Goal: Task Accomplishment & Management: Use online tool/utility

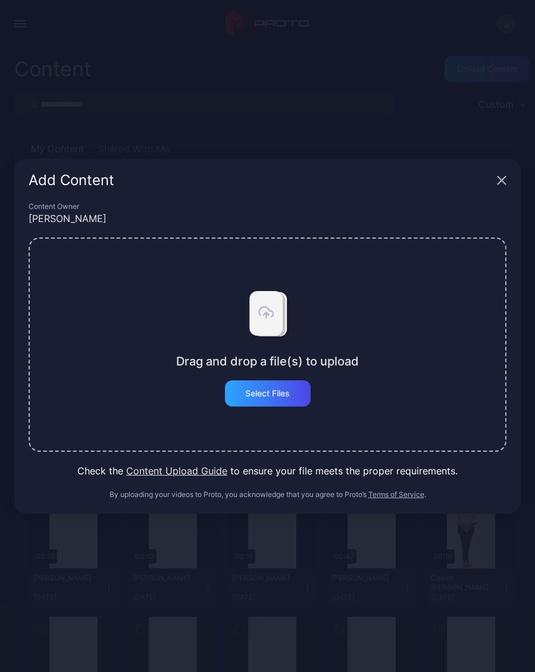
click at [275, 394] on div "Select Files" at bounding box center [267, 393] width 45 height 10
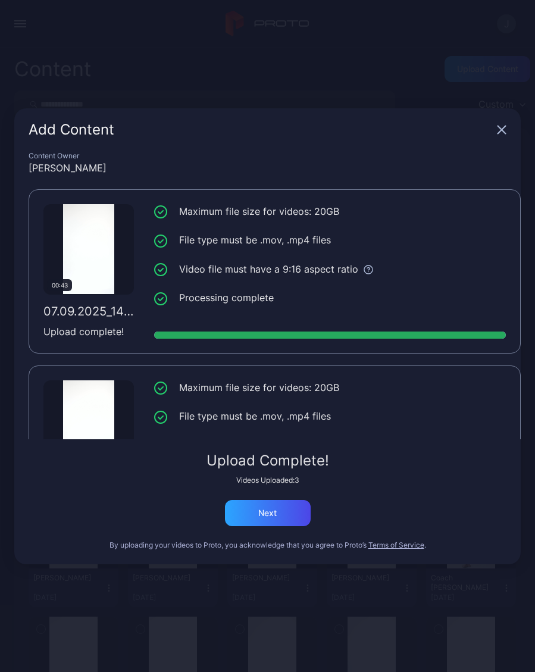
click at [288, 510] on div "Next" at bounding box center [268, 513] width 86 height 26
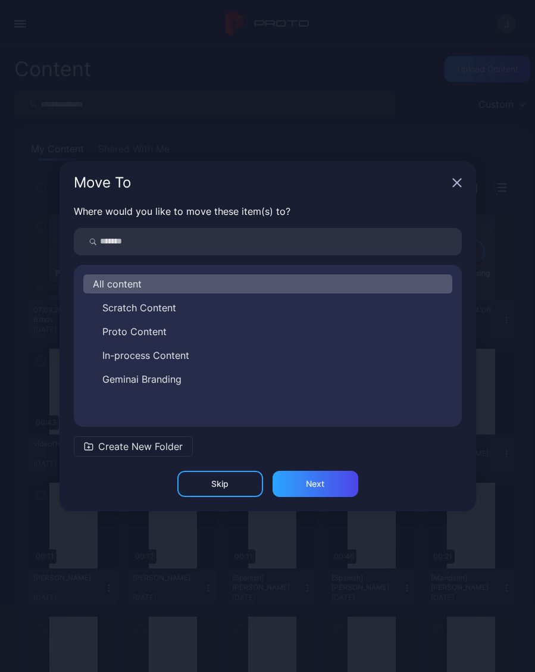
click at [459, 184] on icon "button" at bounding box center [457, 183] width 10 height 10
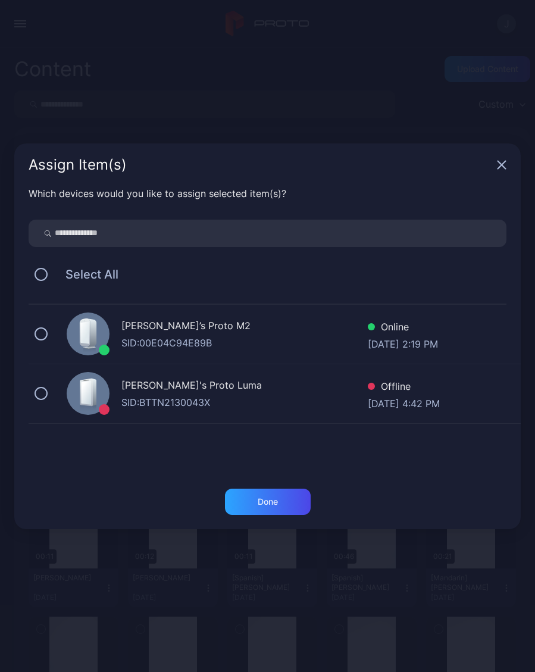
click at [504, 169] on icon "button" at bounding box center [502, 165] width 10 height 10
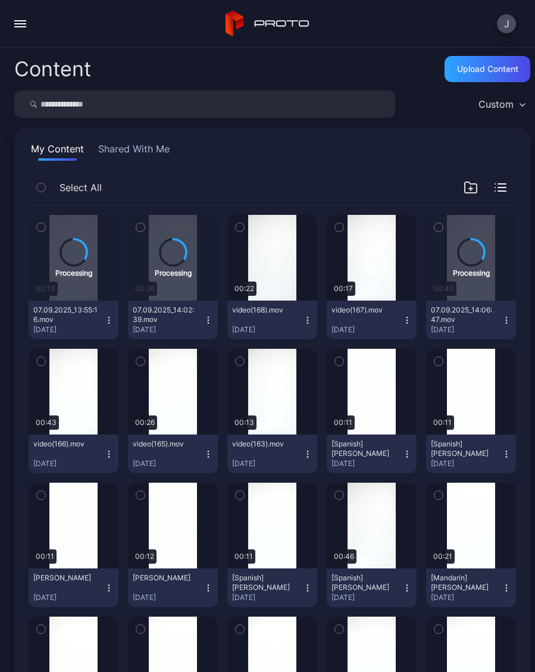
click at [487, 76] on div "Upload Content" at bounding box center [487, 69] width 86 height 26
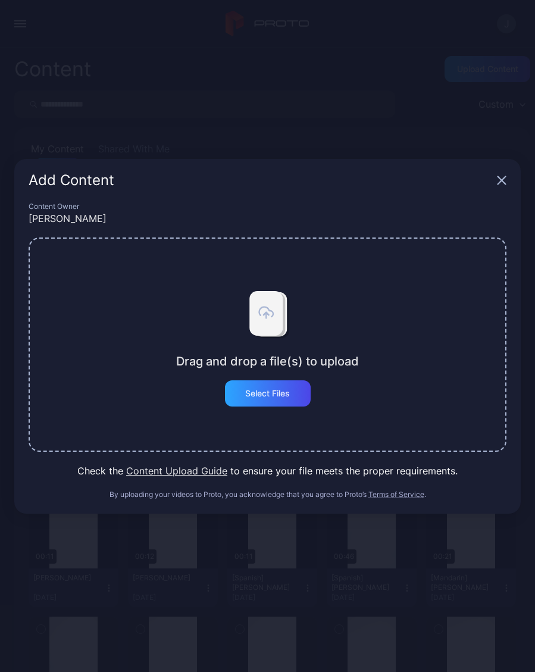
click at [281, 393] on div "Select Files" at bounding box center [267, 393] width 45 height 10
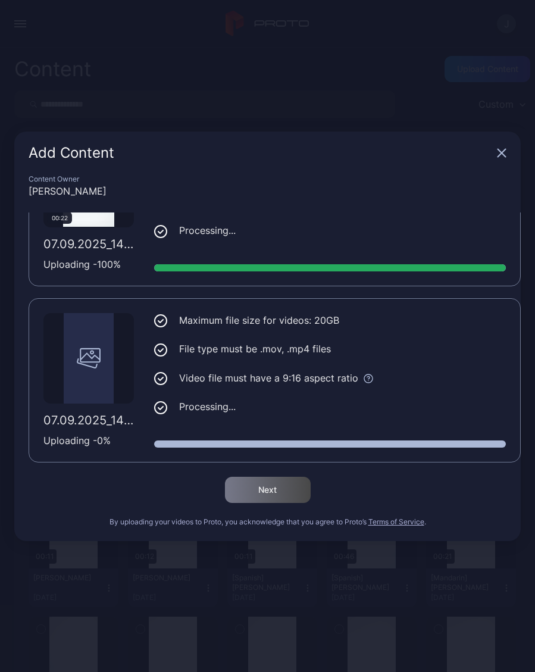
scroll to position [90, 0]
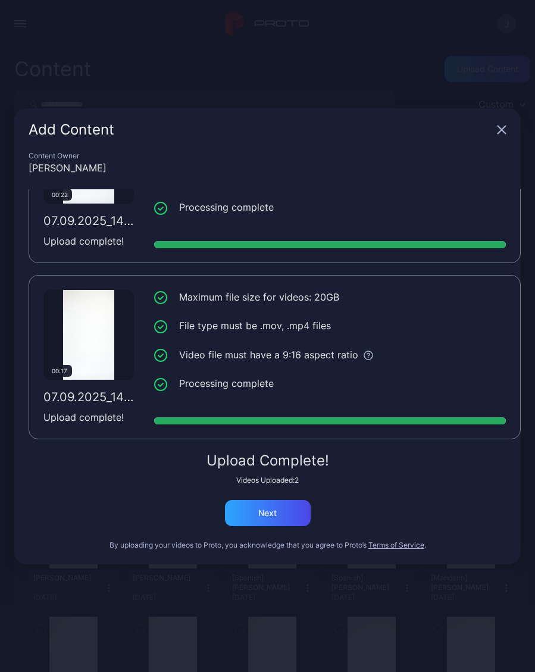
click at [275, 485] on div "Upload Complete! Videos Uploaded: 2 Next" at bounding box center [268, 489] width 478 height 73
click at [272, 511] on div "Next" at bounding box center [267, 513] width 18 height 10
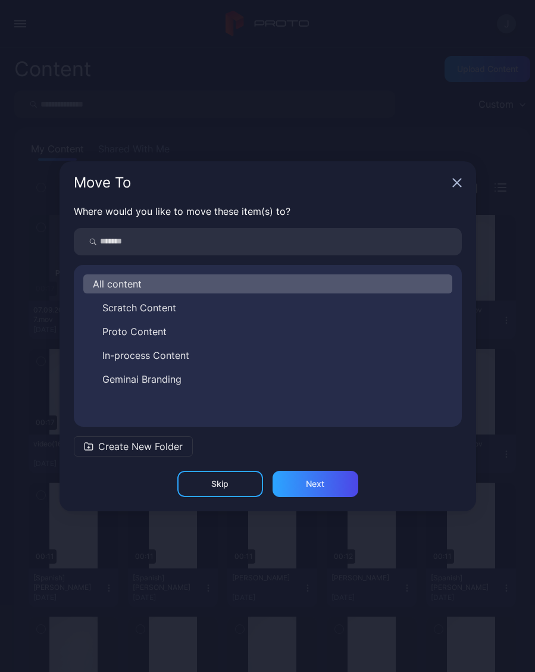
click at [463, 181] on div "Move To" at bounding box center [267, 182] width 416 height 43
click at [461, 183] on icon "button" at bounding box center [457, 183] width 10 height 10
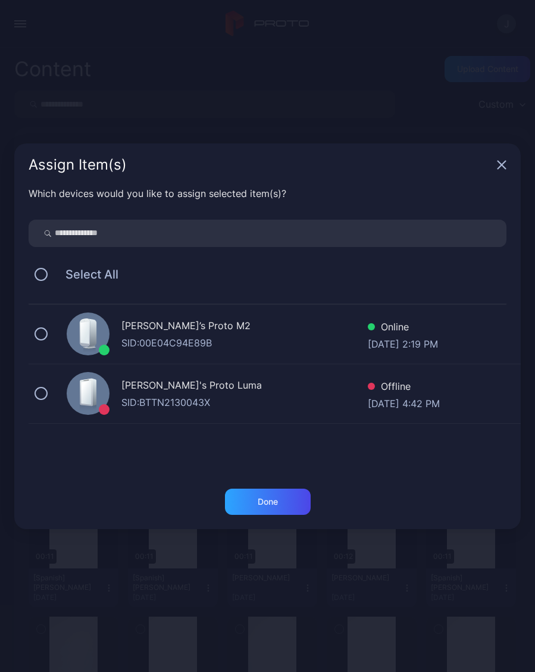
click at [504, 167] on icon "button" at bounding box center [502, 165] width 8 height 8
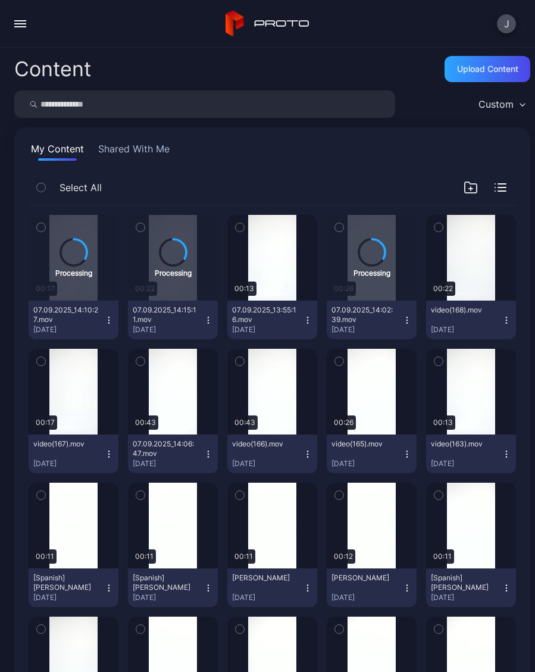
click at [290, 109] on input "search" at bounding box center [204, 103] width 381 height 27
type input "*****"
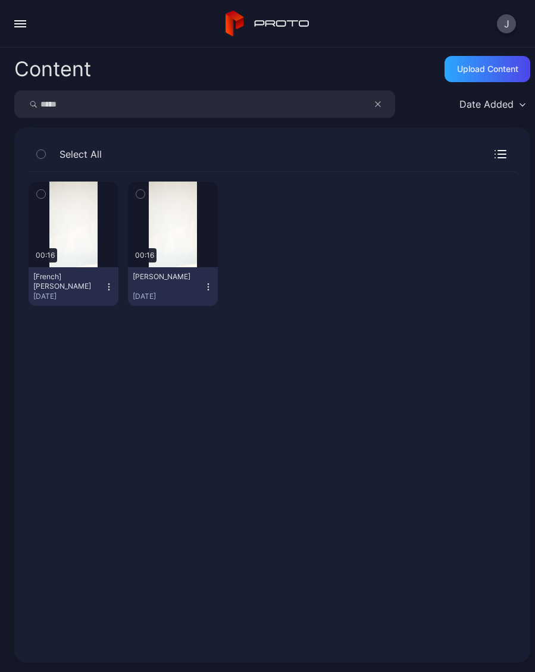
click at [381, 104] on button "button" at bounding box center [383, 103] width 23 height 27
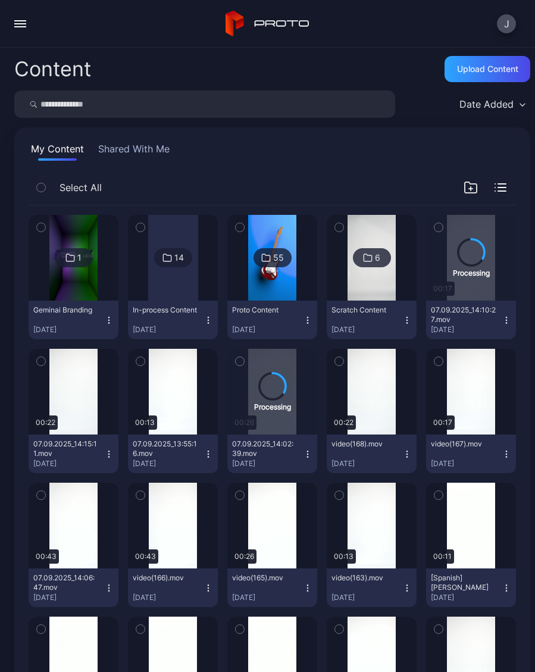
click at [131, 110] on input "search" at bounding box center [204, 103] width 381 height 27
type input "****"
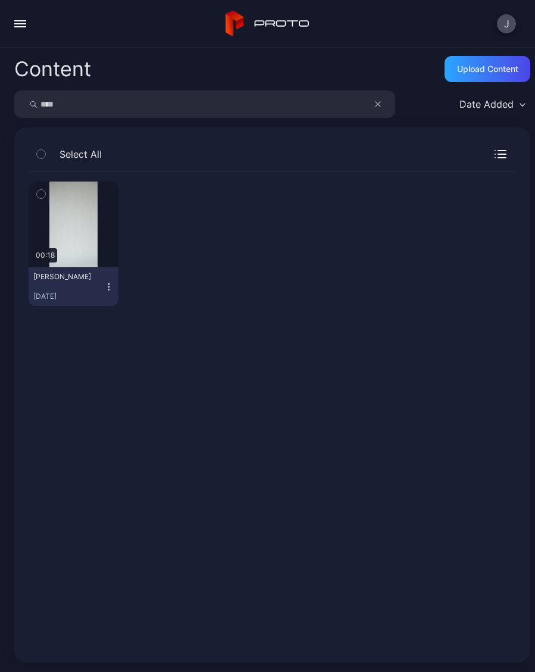
click at [115, 292] on button "[PERSON_NAME] [DATE]" at bounding box center [74, 286] width 90 height 39
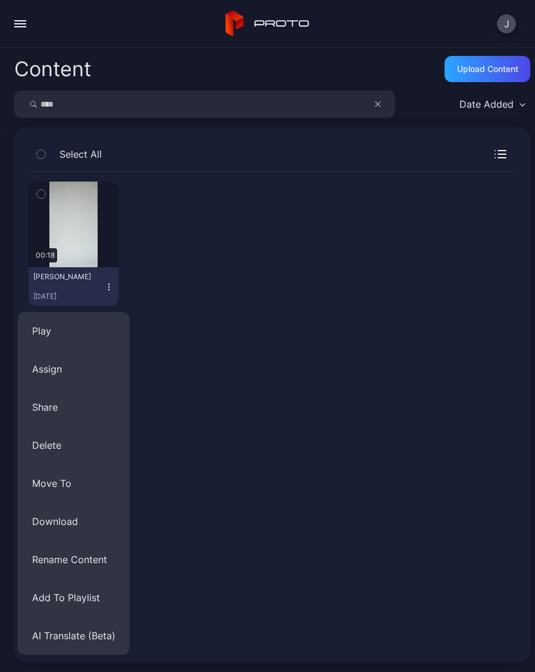
click at [71, 369] on button "Assign" at bounding box center [74, 369] width 112 height 38
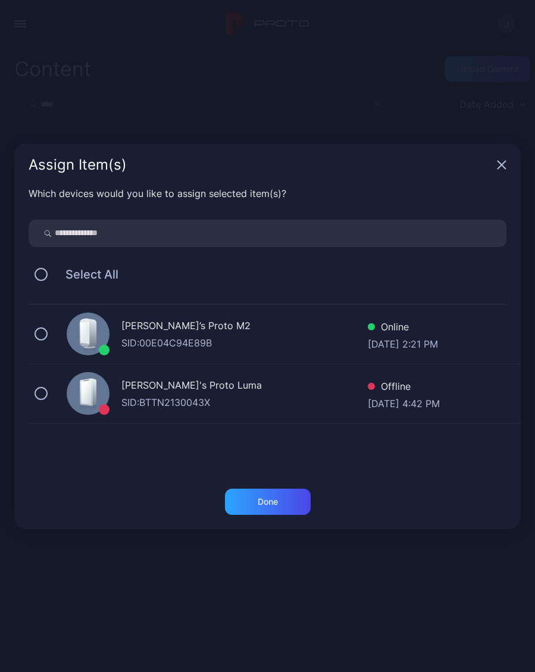
click at [45, 332] on button at bounding box center [41, 333] width 13 height 13
click at [275, 510] on div "Done" at bounding box center [268, 501] width 86 height 26
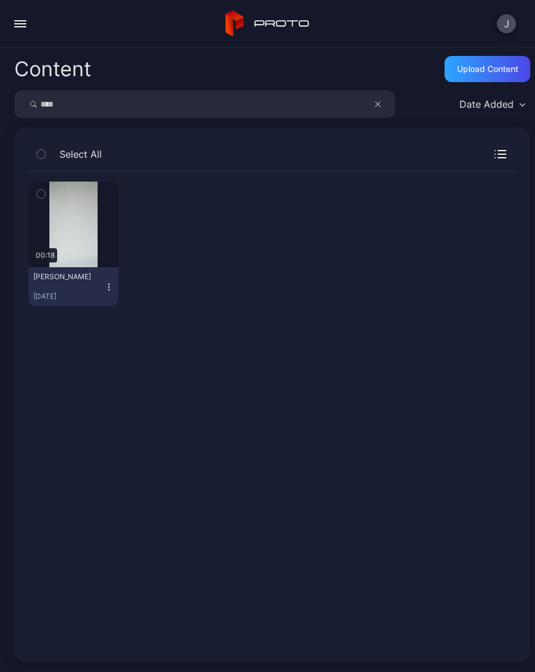
click at [380, 105] on icon "button" at bounding box center [378, 104] width 6 height 14
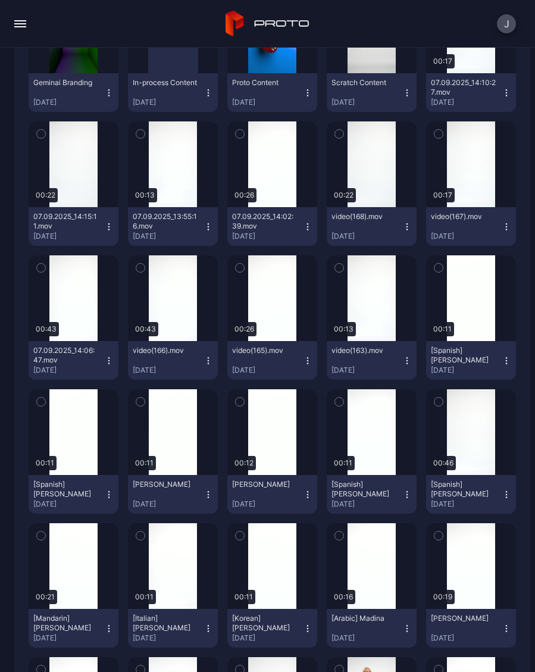
scroll to position [230, 0]
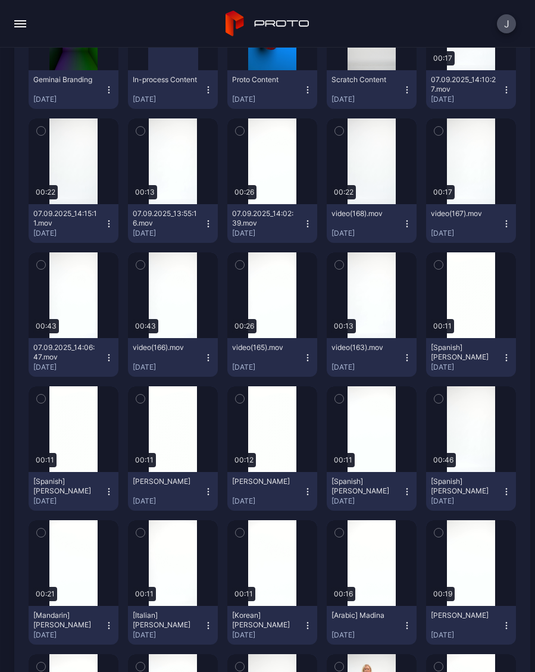
click at [312, 491] on icon "button" at bounding box center [308, 492] width 10 height 10
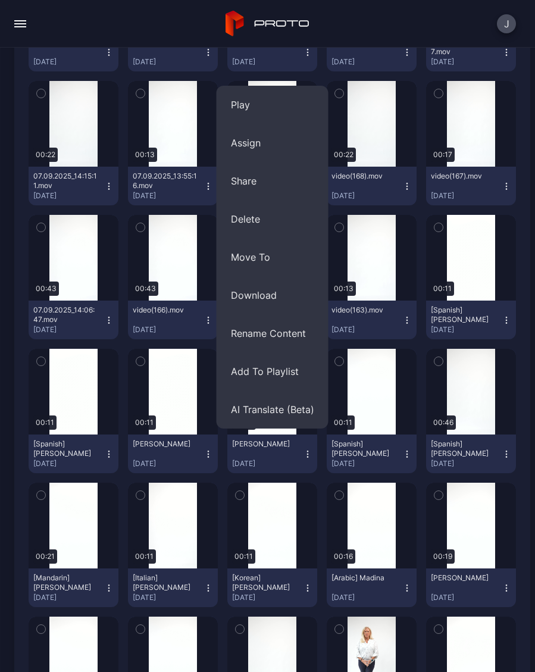
scroll to position [266, 0]
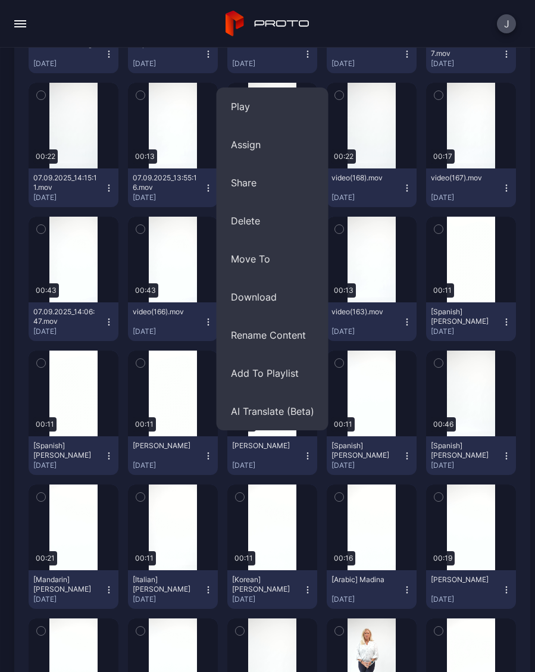
click at [292, 415] on button "AI Translate (Beta)" at bounding box center [273, 411] width 112 height 38
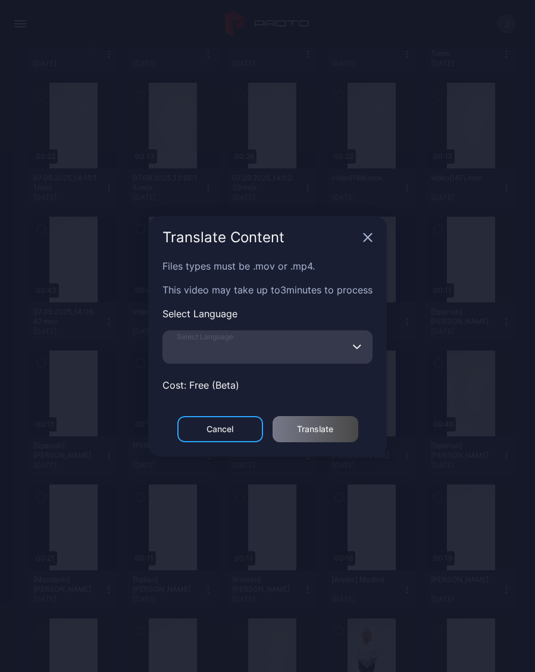
click at [281, 352] on input "Select Language" at bounding box center [267, 346] width 210 height 33
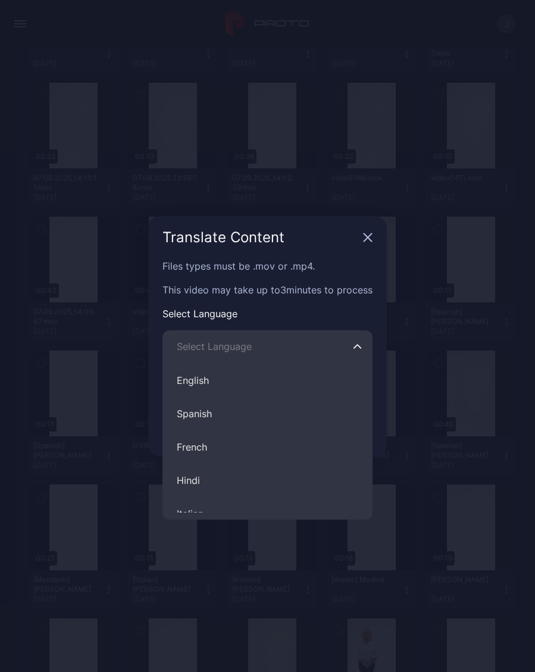
click at [214, 418] on button "Spanish" at bounding box center [267, 413] width 210 height 33
type input "*******"
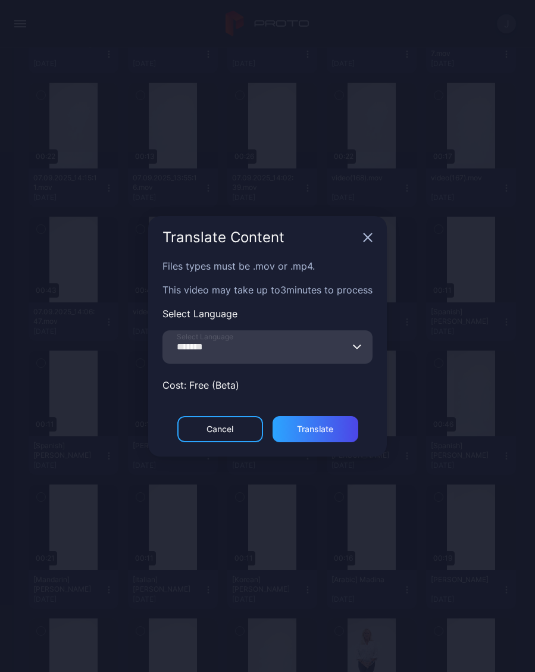
click at [334, 431] on div "Translate" at bounding box center [315, 429] width 86 height 26
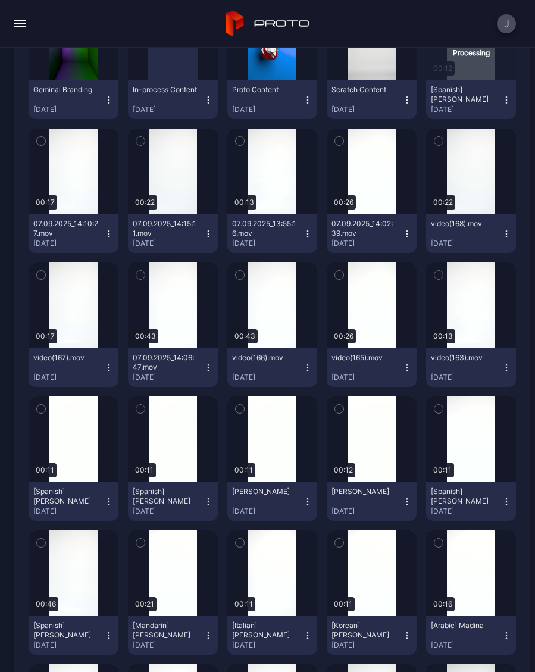
scroll to position [228, 0]
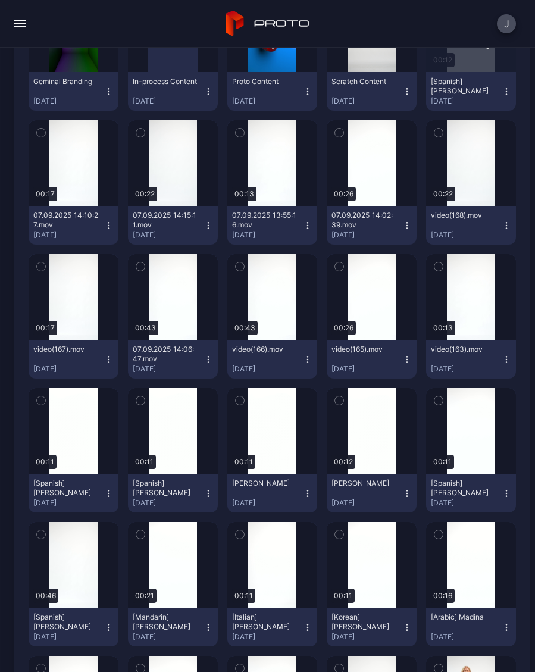
click at [307, 494] on icon "button" at bounding box center [308, 493] width 10 height 10
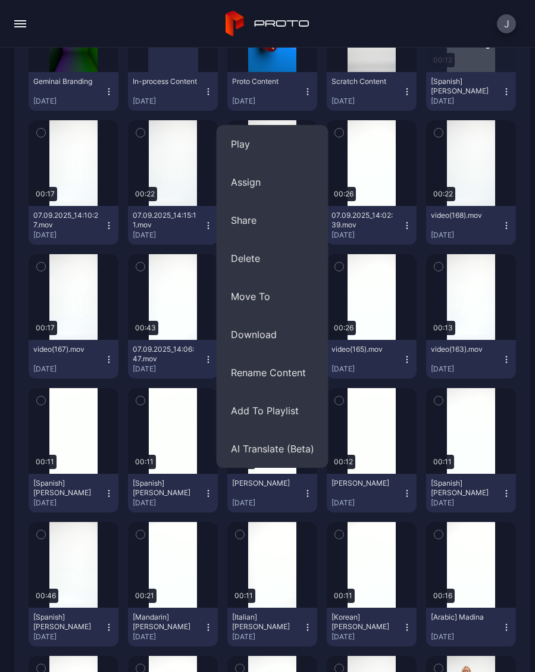
click at [261, 187] on button "Assign" at bounding box center [273, 182] width 112 height 38
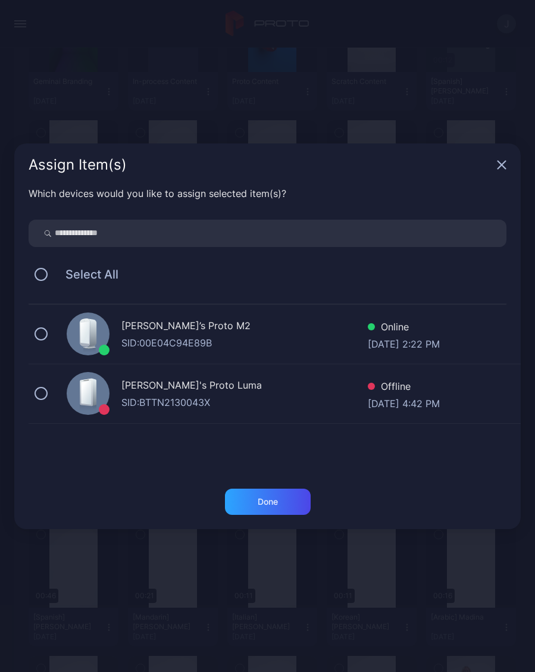
click at [45, 333] on button at bounding box center [41, 333] width 13 height 13
click at [266, 505] on div "Done" at bounding box center [268, 502] width 20 height 10
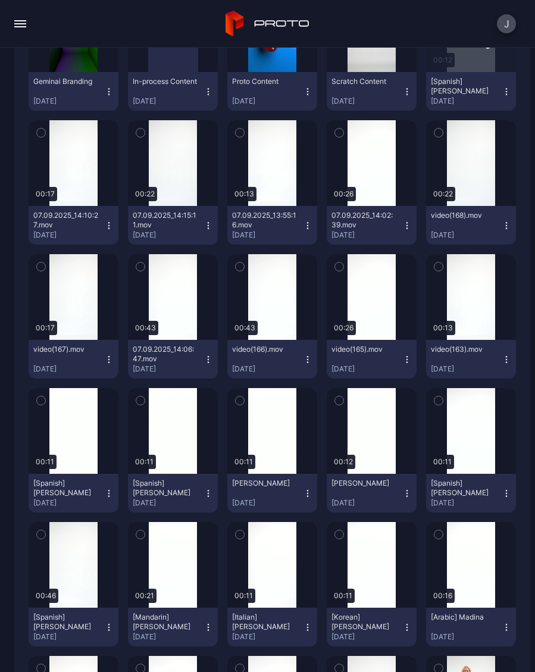
click at [211, 492] on icon "button" at bounding box center [208, 493] width 10 height 10
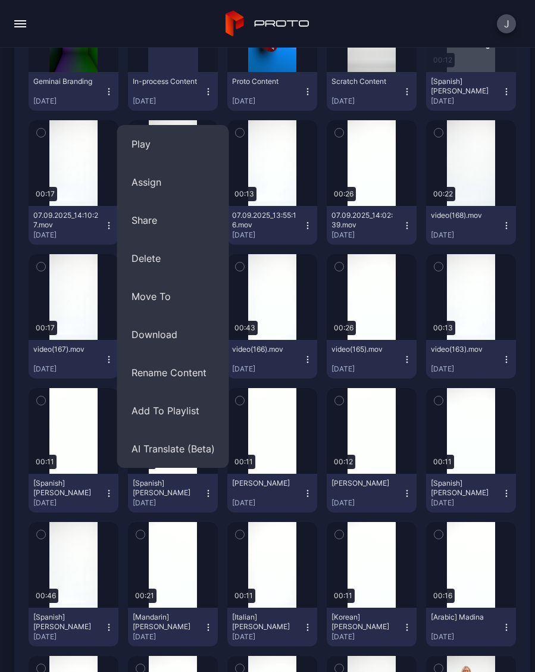
click at [161, 184] on button "Assign" at bounding box center [173, 182] width 112 height 38
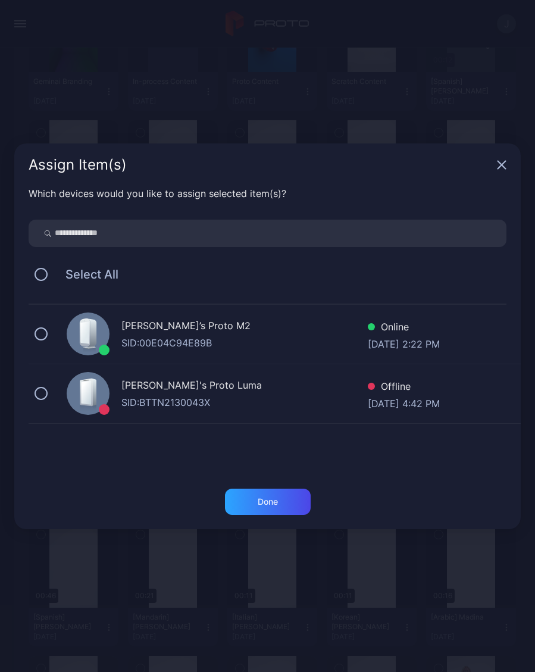
click at [45, 330] on button at bounding box center [41, 333] width 13 height 13
click at [252, 502] on div "Done" at bounding box center [268, 501] width 86 height 26
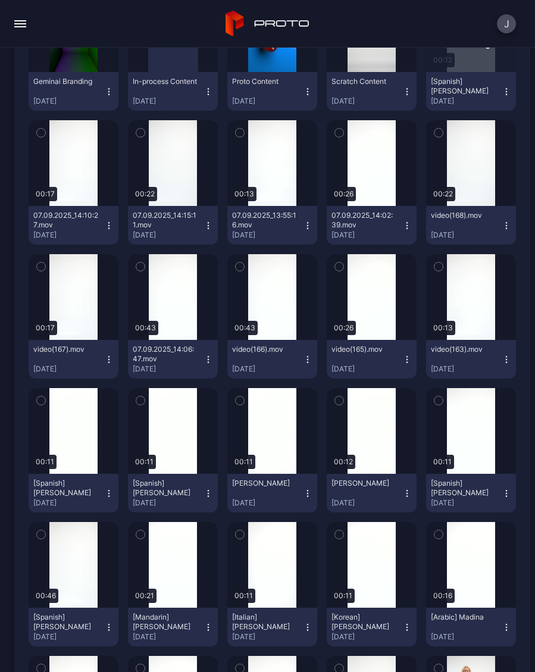
click at [408, 492] on icon "button" at bounding box center [407, 493] width 10 height 10
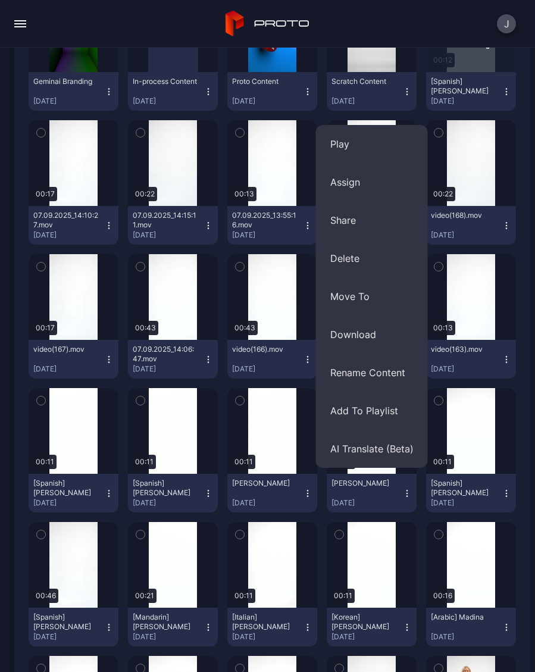
click at [359, 183] on button "Assign" at bounding box center [372, 182] width 112 height 38
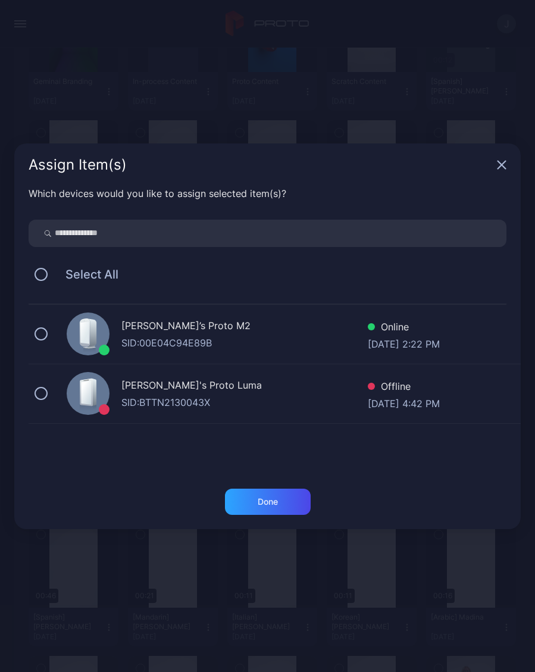
click at [50, 331] on div "[PERSON_NAME]’s Proto M2 SID: 00E04C94E89B Online [DATE] 2:22 PM" at bounding box center [275, 334] width 492 height 59
click at [281, 503] on div "Done" at bounding box center [268, 501] width 86 height 26
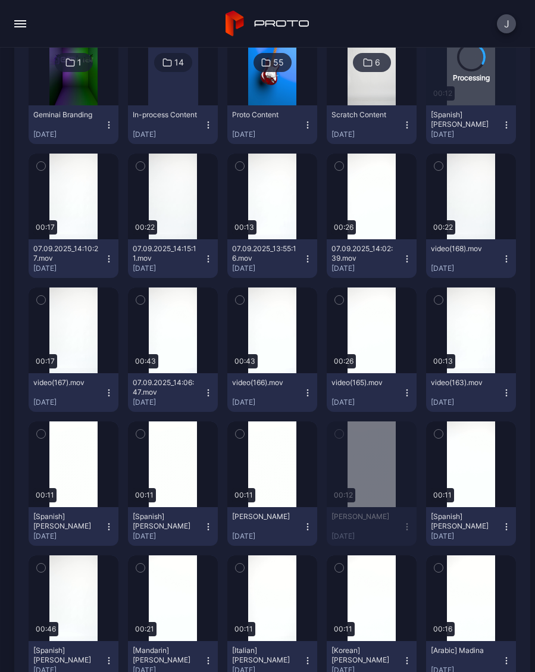
scroll to position [193, 0]
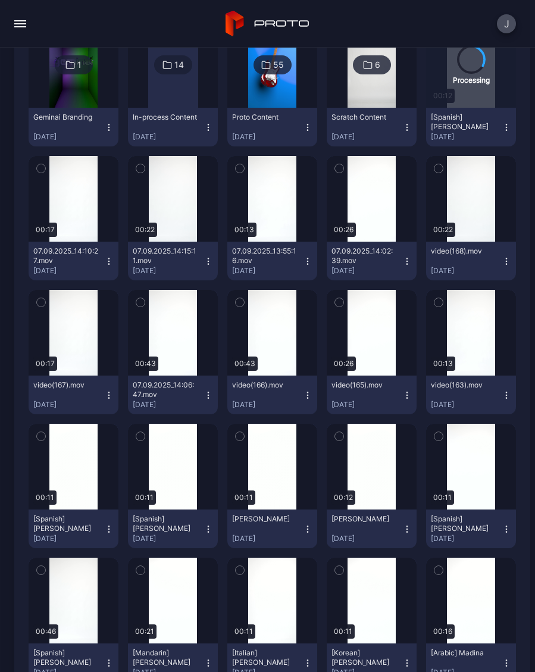
click at [0, 0] on div "Preview" at bounding box center [0, 0] width 0 height 0
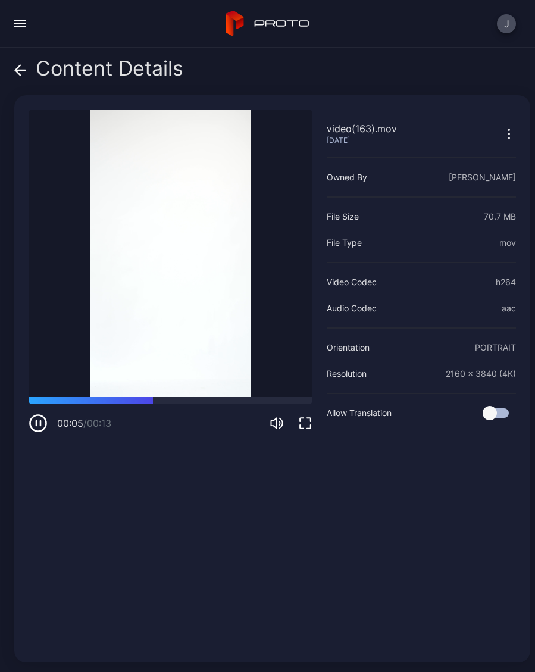
click at [30, 65] on div "Content Details" at bounding box center [98, 71] width 169 height 29
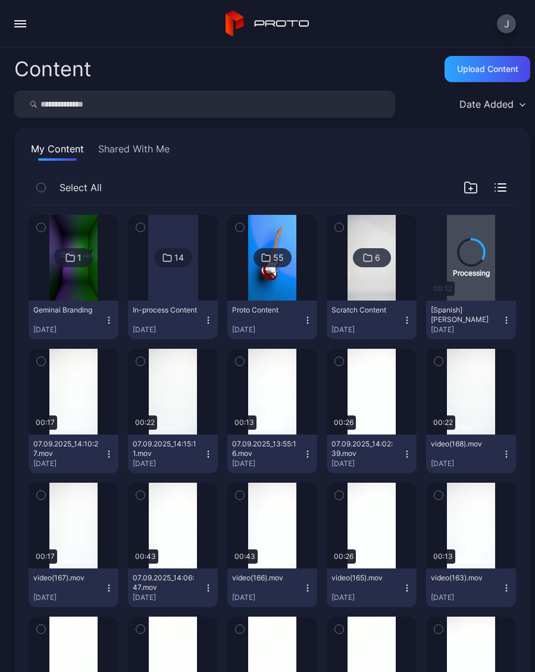
scroll to position [193, 0]
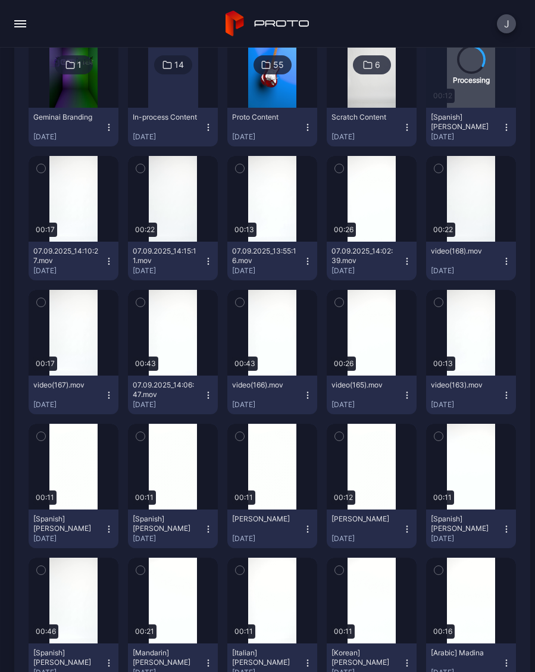
click at [473, 343] on div "Preview" at bounding box center [471, 333] width 90 height 86
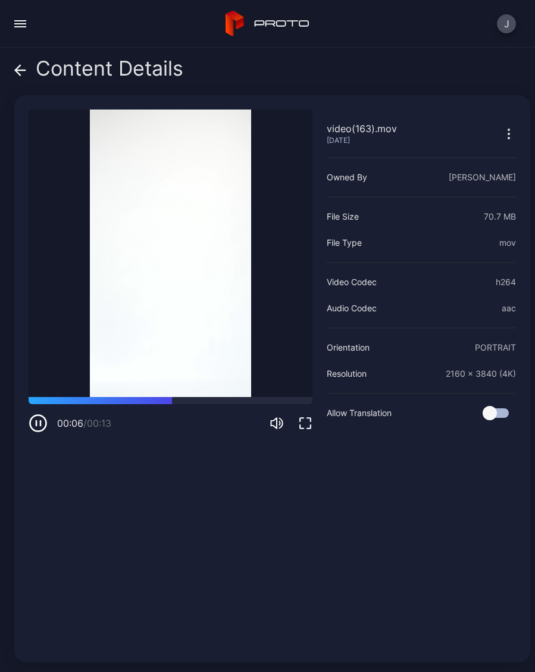
click at [32, 75] on div "Content Details" at bounding box center [98, 71] width 169 height 29
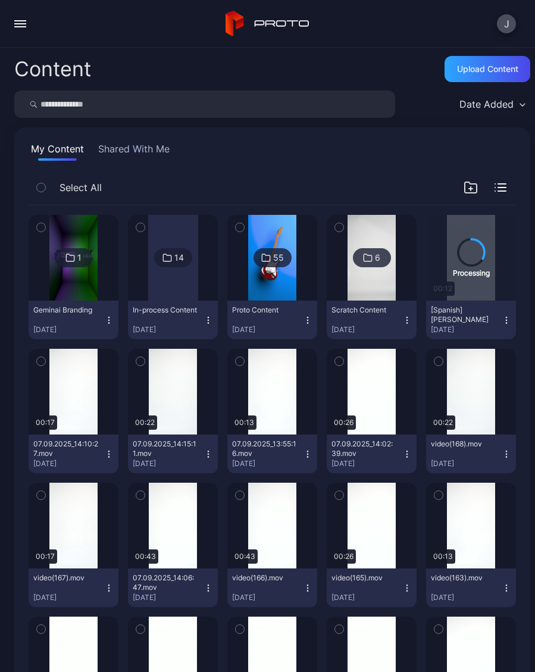
scroll to position [193, 0]
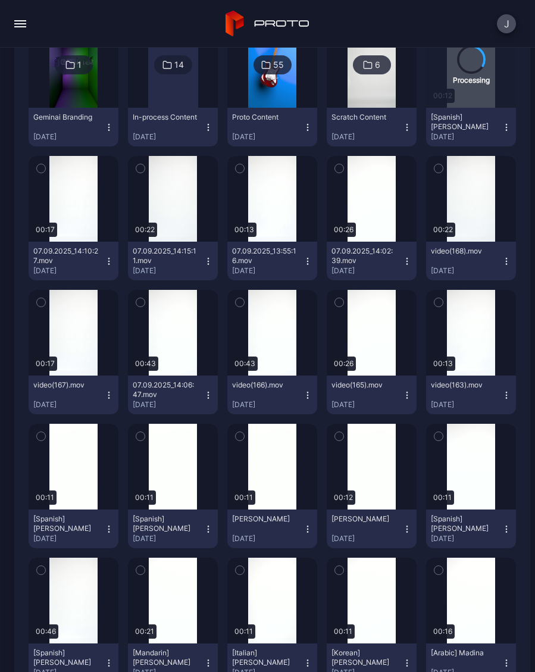
click at [507, 399] on icon "button" at bounding box center [506, 395] width 10 height 10
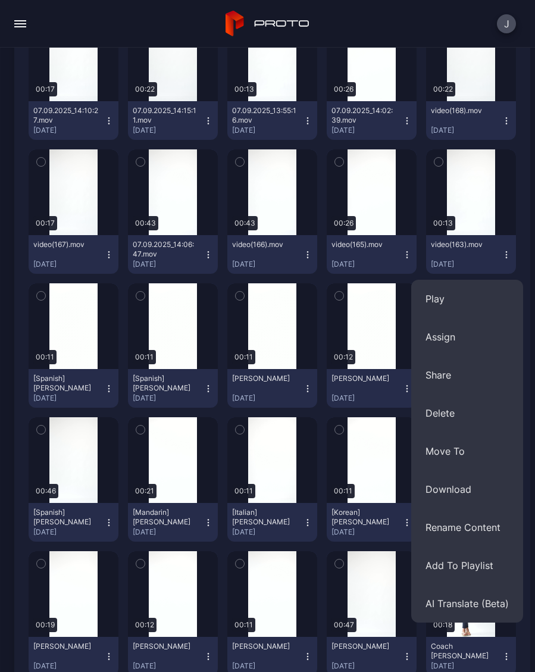
scroll to position [334, 0]
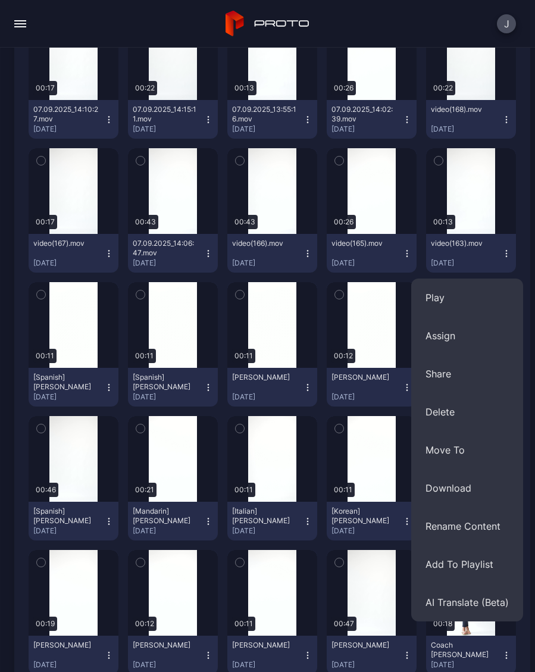
click at [482, 528] on button "Rename Content" at bounding box center [467, 526] width 112 height 38
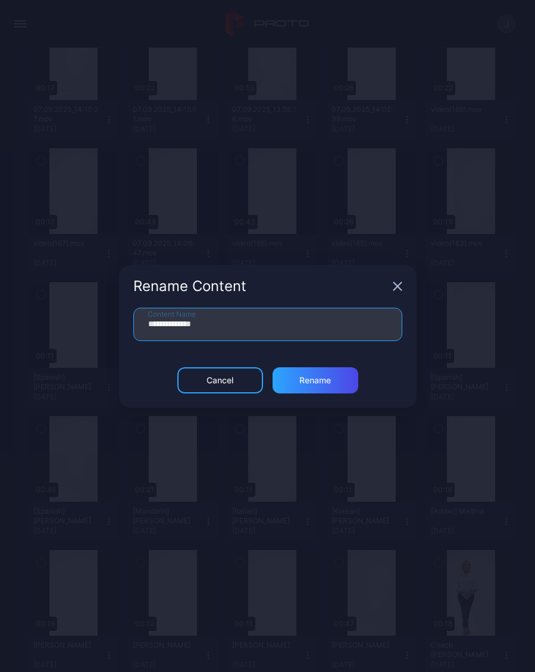
click at [244, 331] on input "**********" at bounding box center [267, 324] width 269 height 33
type input "*"
type input "**********"
click at [331, 383] on div "Rename" at bounding box center [315, 380] width 32 height 10
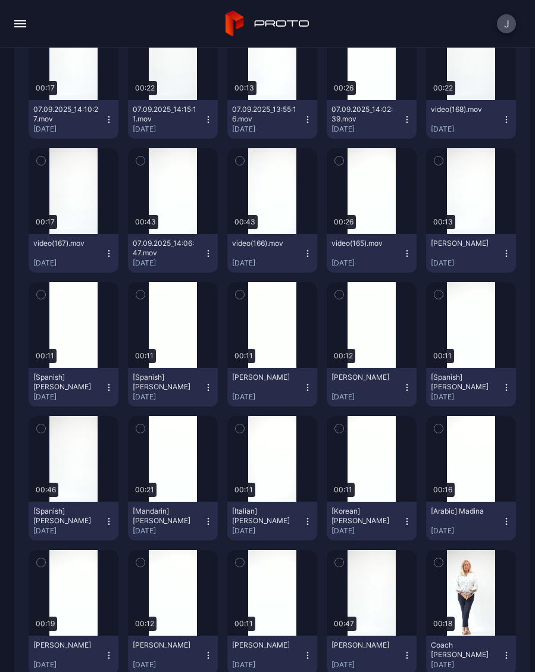
click at [375, 202] on div "Preview" at bounding box center [372, 191] width 90 height 86
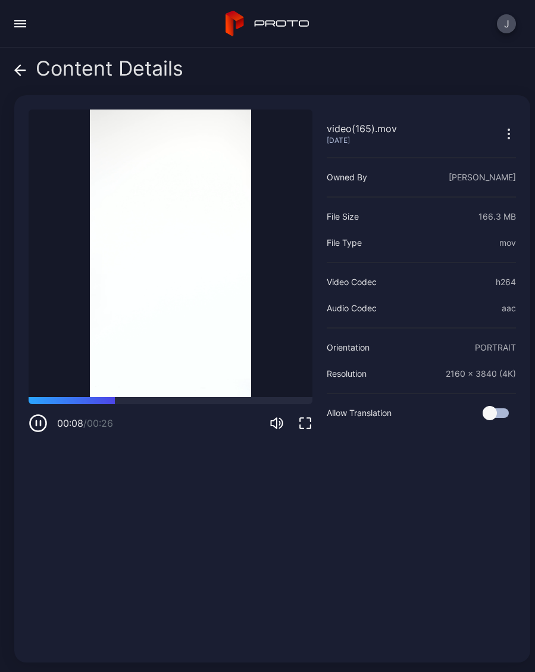
click at [21, 79] on span at bounding box center [20, 68] width 12 height 23
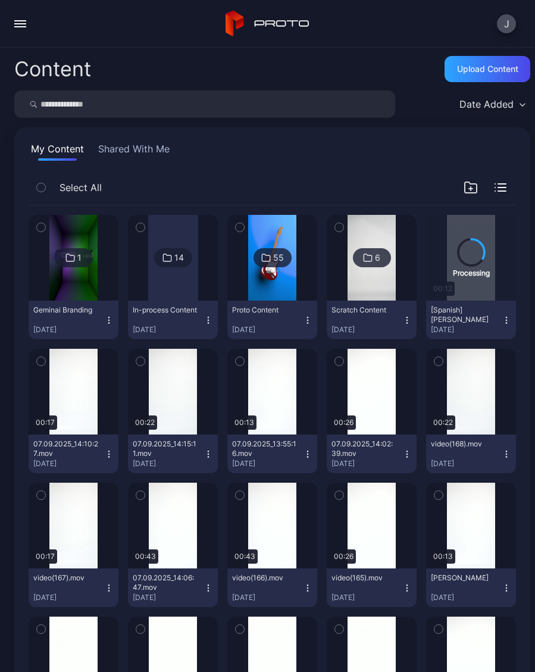
scroll to position [334, 0]
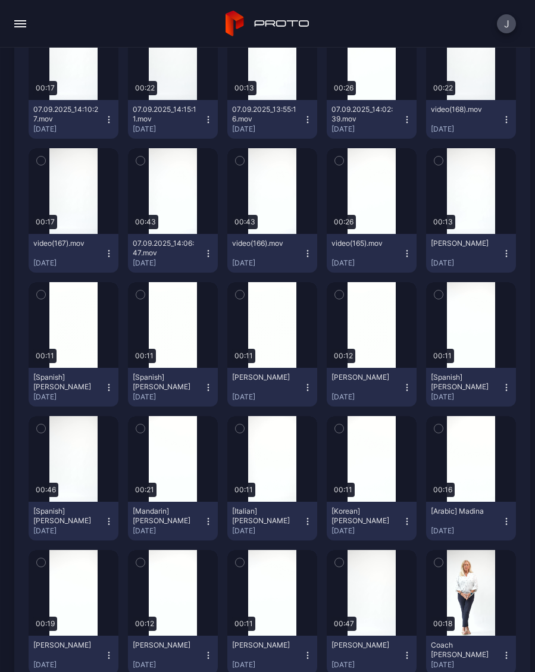
click at [408, 255] on icon "button" at bounding box center [407, 254] width 10 height 10
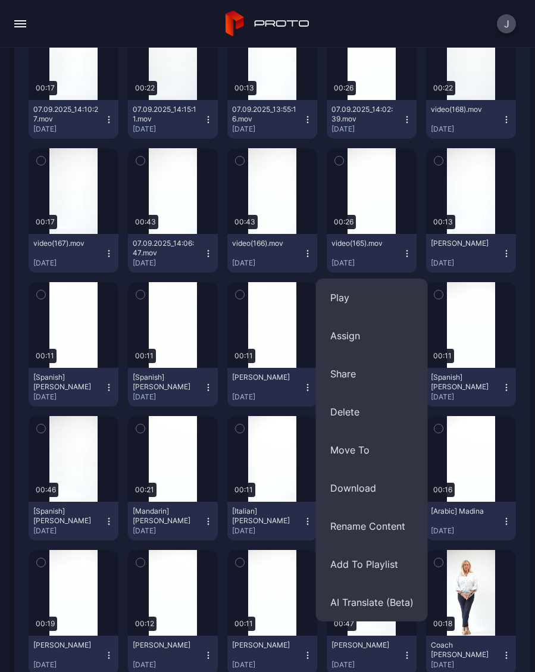
click at [392, 531] on button "Rename Content" at bounding box center [372, 526] width 112 height 38
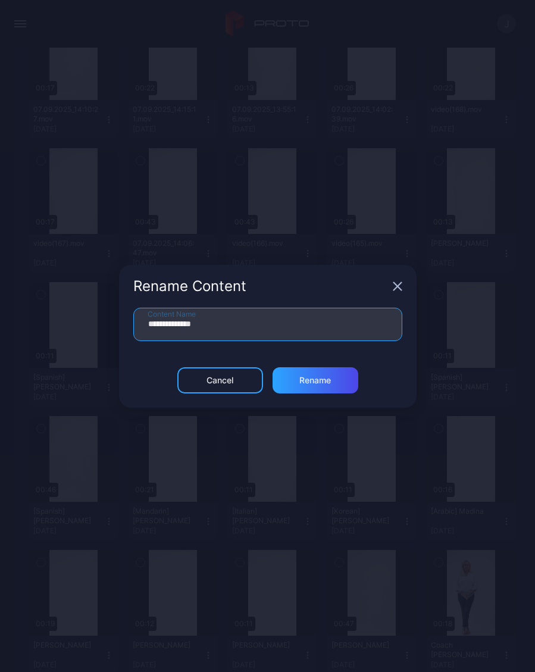
click at [240, 334] on input "**********" at bounding box center [267, 324] width 269 height 33
type input "*"
type input "**********"
click at [331, 383] on div "Rename" at bounding box center [315, 380] width 86 height 26
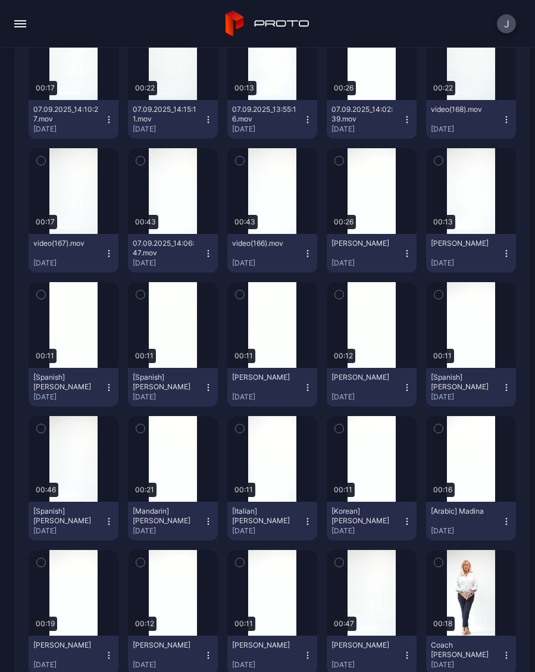
click at [407, 256] on icon "button" at bounding box center [406, 256] width 1 height 1
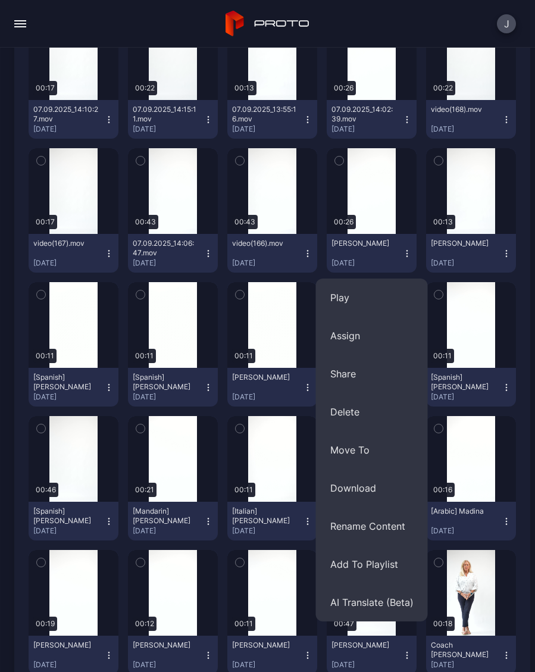
click at [384, 603] on button "AI Translate (Beta)" at bounding box center [372, 602] width 112 height 38
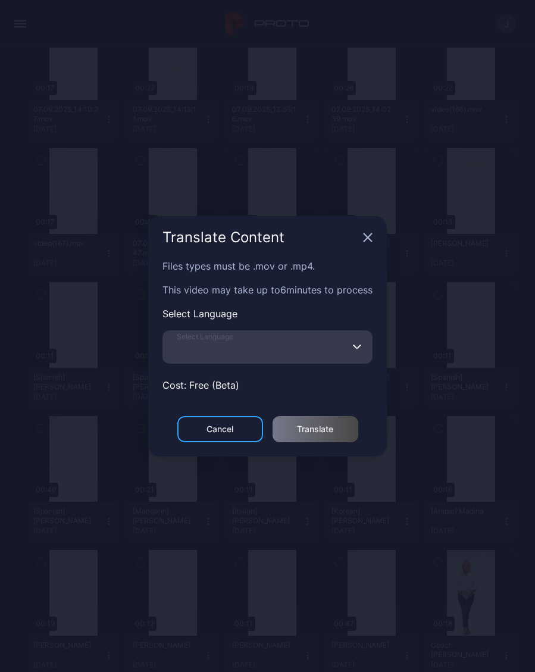
click at [293, 349] on input "Select Language" at bounding box center [267, 346] width 210 height 33
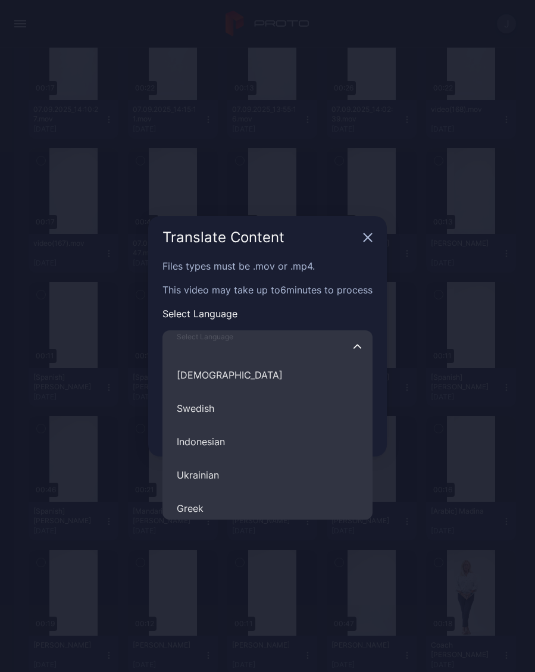
scroll to position [570, 0]
click at [212, 412] on button "Swedish" at bounding box center [267, 409] width 210 height 33
type input "*******"
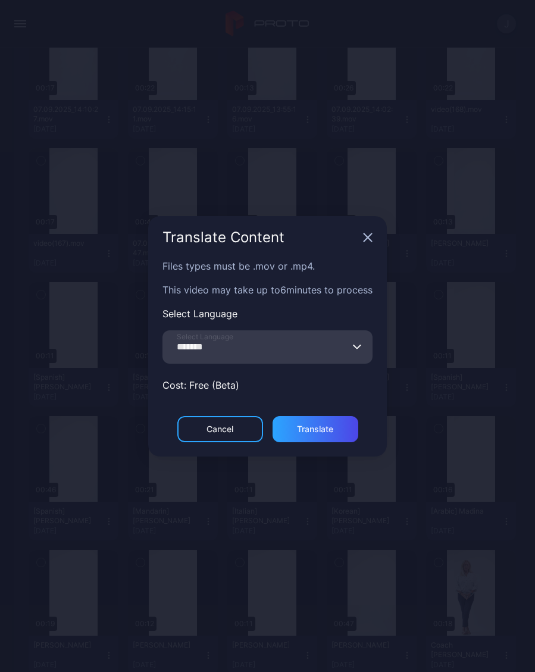
click at [339, 434] on div "Translate" at bounding box center [315, 429] width 86 height 26
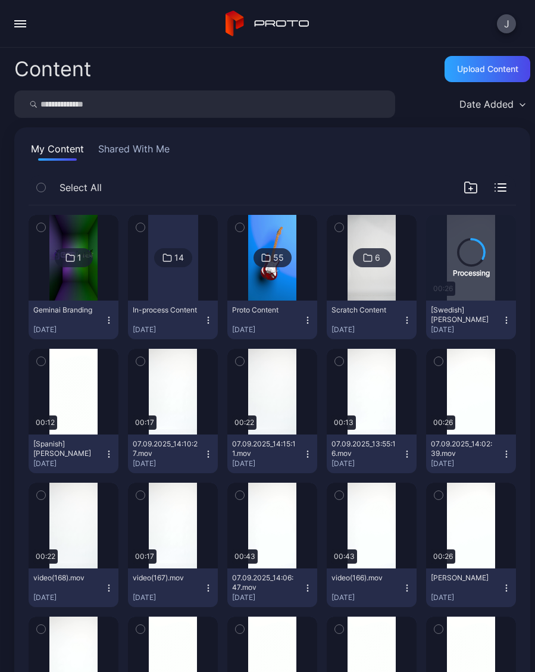
click at [0, 0] on div "Preview" at bounding box center [0, 0] width 0 height 0
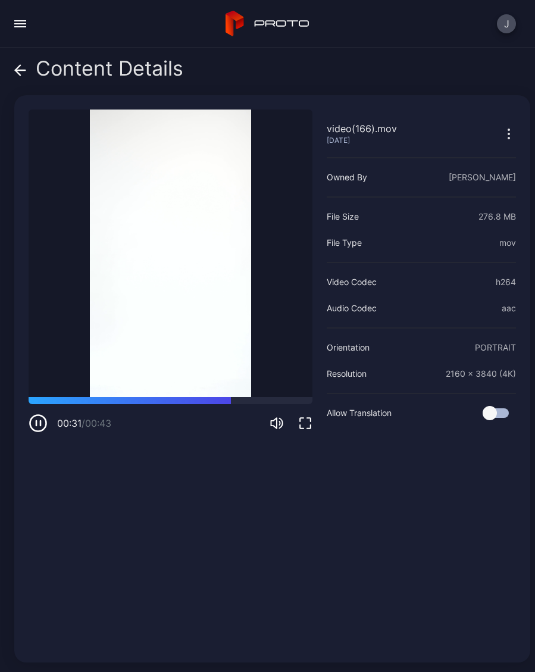
click at [15, 74] on icon at bounding box center [20, 70] width 12 height 12
